Goal: Task Accomplishment & Management: Use online tool/utility

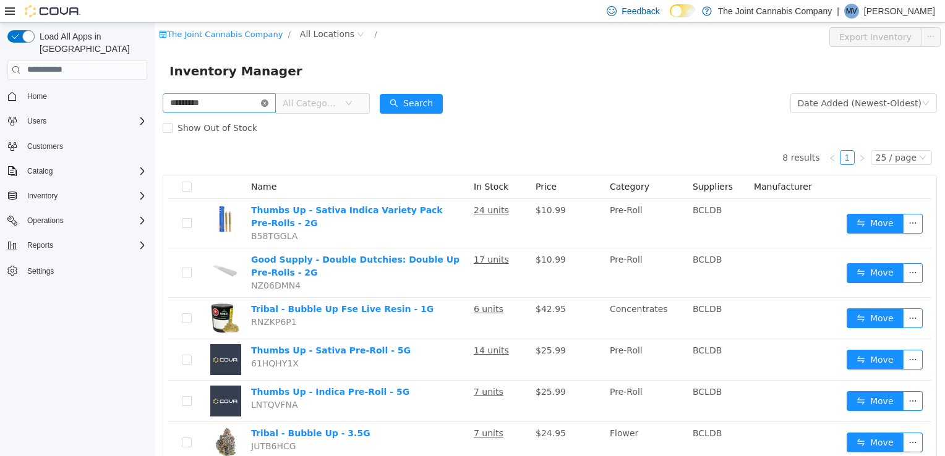
click at [268, 101] on icon "icon: close-circle" at bounding box center [264, 102] width 7 height 7
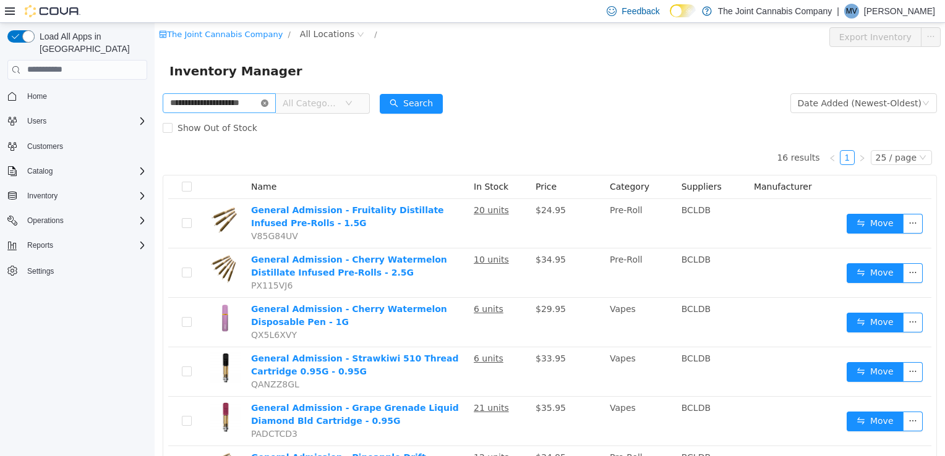
type input "**********"
click at [268, 103] on icon "icon: close-circle" at bounding box center [264, 102] width 7 height 7
